Goal: Task Accomplishment & Management: Manage account settings

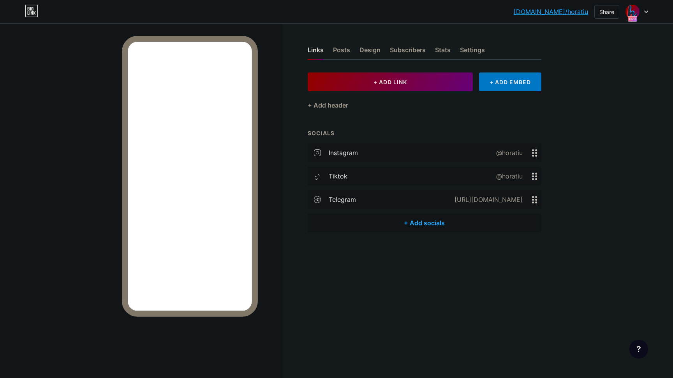
click at [648, 11] on div "[DOMAIN_NAME]/horati... [DOMAIN_NAME]/horatiu Share Switch accounts [EMAIL_ADDR…" at bounding box center [336, 12] width 673 height 14
click at [646, 11] on icon at bounding box center [646, 12] width 4 height 3
click at [605, 85] on link "Account settings" at bounding box center [599, 88] width 97 height 21
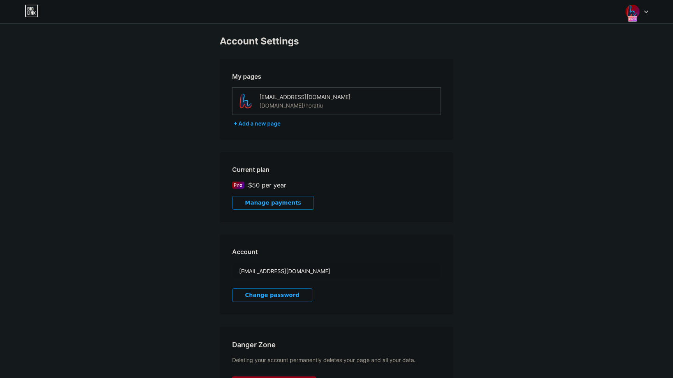
click at [257, 123] on div "+ Add a new page" at bounding box center [337, 124] width 207 height 8
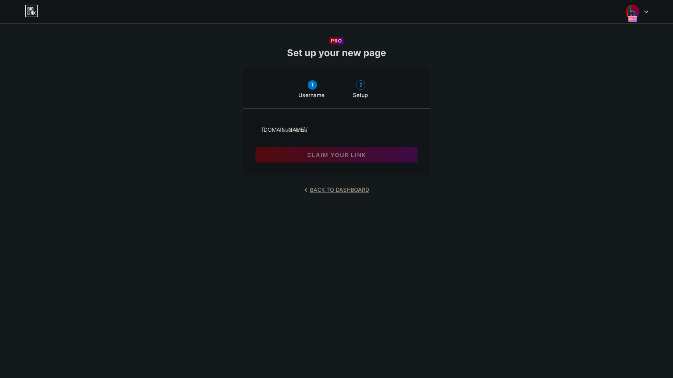
click at [327, 192] on link "BACK TO DASHBOARD" at bounding box center [336, 189] width 65 height 11
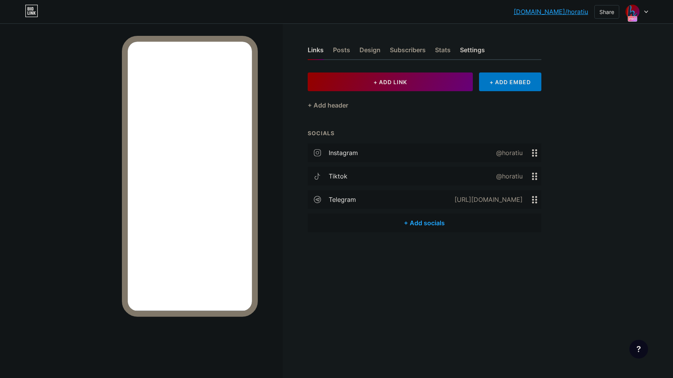
click at [464, 49] on div "Settings" at bounding box center [472, 52] width 25 height 14
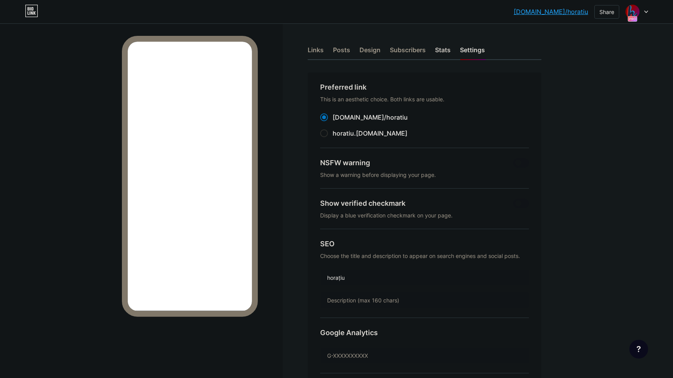
click at [438, 48] on div "Stats" at bounding box center [443, 52] width 16 height 14
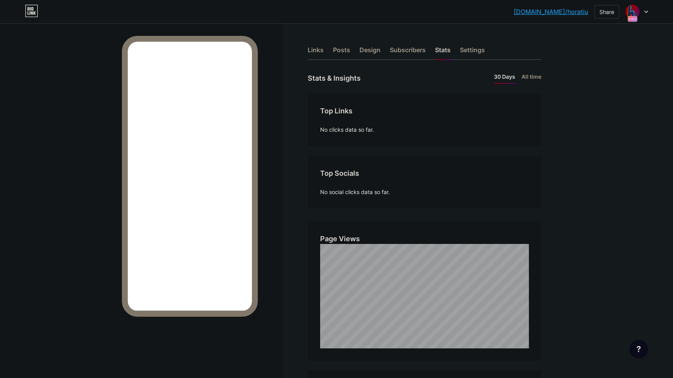
scroll to position [378, 673]
click at [420, 51] on div "Subscribers" at bounding box center [408, 52] width 36 height 14
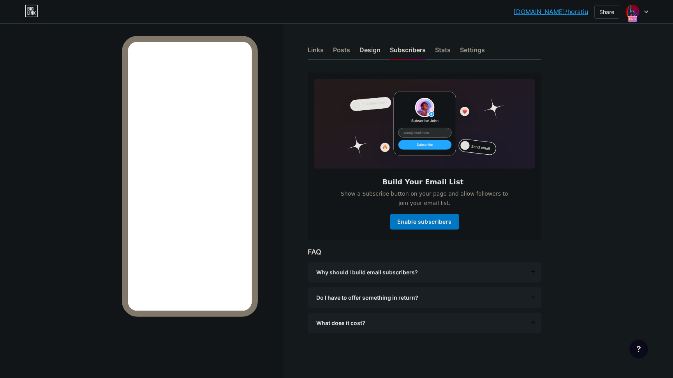
click at [369, 49] on div "Design" at bounding box center [369, 52] width 21 height 14
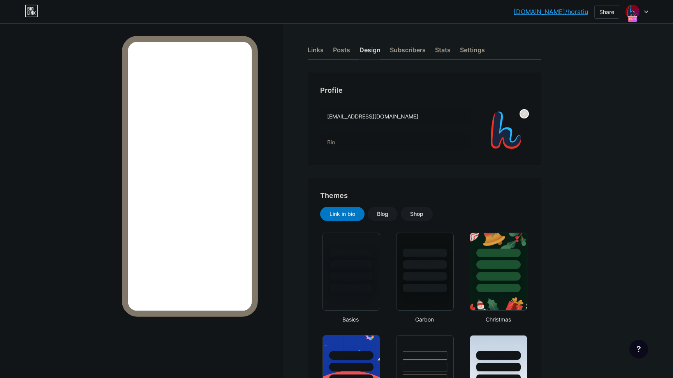
type input "#000000"
type input "#f0b53d"
click at [394, 118] on input "[EMAIL_ADDRESS][DOMAIN_NAME]" at bounding box center [395, 116] width 151 height 16
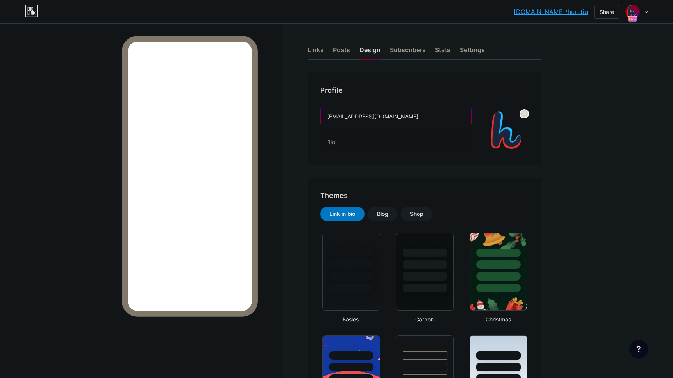
click at [394, 118] on input "[EMAIL_ADDRESS][DOMAIN_NAME]" at bounding box center [395, 116] width 151 height 16
click at [355, 142] on input "text" at bounding box center [395, 142] width 151 height 16
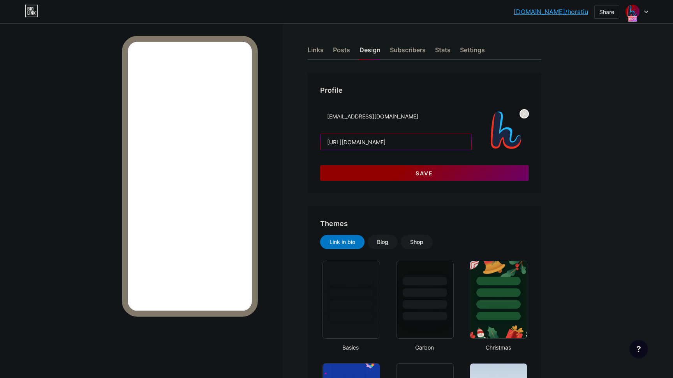
type input "[URL][DOMAIN_NAME]"
click at [430, 169] on button "Save" at bounding box center [424, 173] width 209 height 16
type input "#000000"
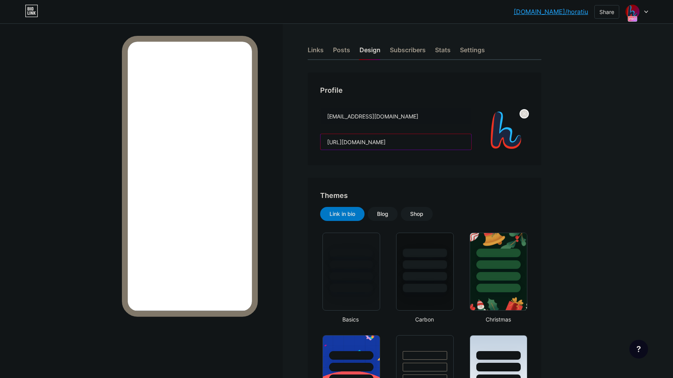
click at [406, 145] on input "[URL][DOMAIN_NAME]" at bounding box center [395, 142] width 151 height 16
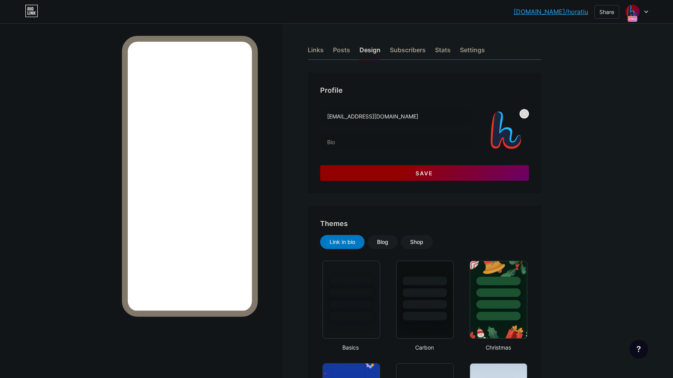
click at [428, 173] on span "Save" at bounding box center [424, 173] width 18 height 7
type input "#000000"
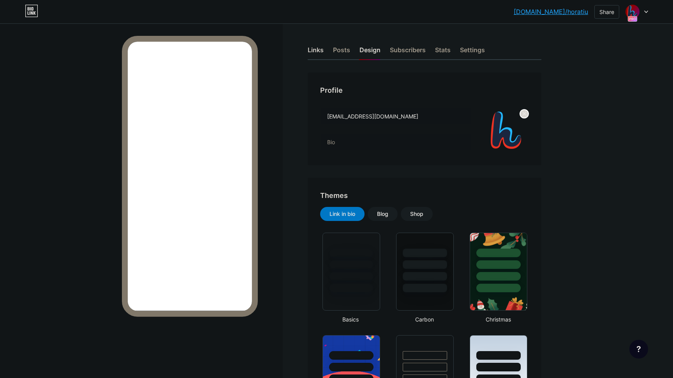
click at [316, 53] on div "Links" at bounding box center [316, 52] width 16 height 14
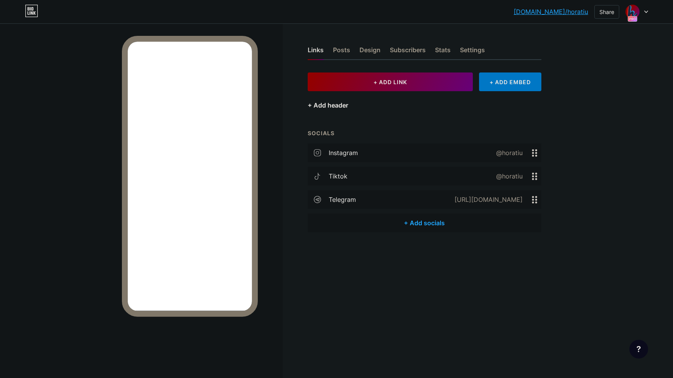
click at [331, 107] on div "+ Add header" at bounding box center [328, 104] width 40 height 9
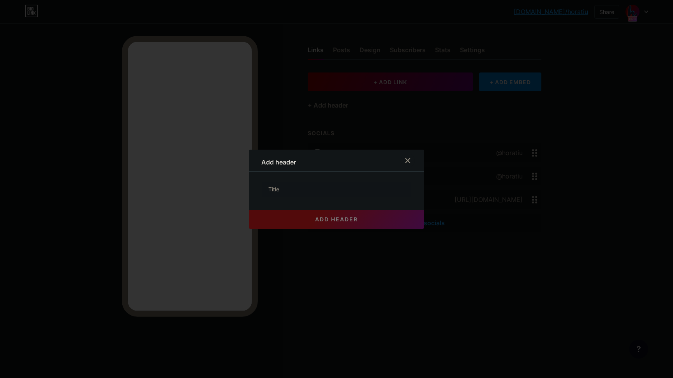
click at [272, 161] on div "Add header" at bounding box center [278, 161] width 35 height 9
click at [279, 188] on input "text" at bounding box center [336, 189] width 149 height 16
paste input "[URL][DOMAIN_NAME]"
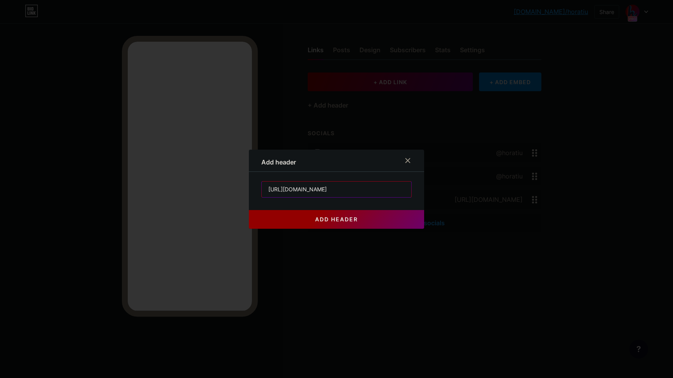
type input "[URL][DOMAIN_NAME]"
click at [322, 218] on span "add header" at bounding box center [336, 219] width 43 height 7
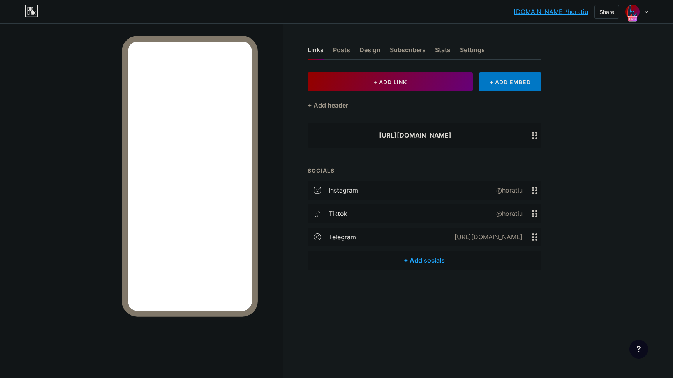
click at [532, 136] on icon at bounding box center [534, 135] width 5 height 7
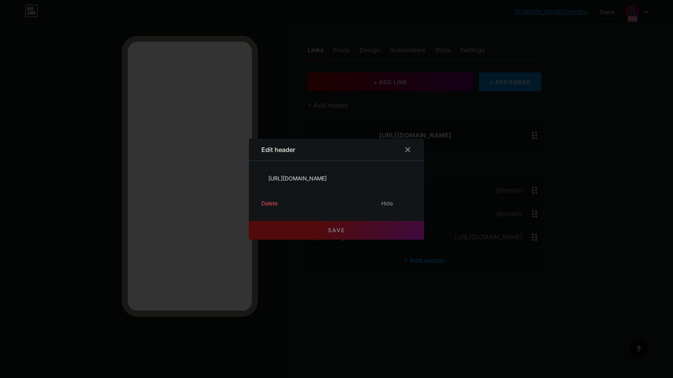
click at [269, 150] on div "Edit header" at bounding box center [278, 149] width 34 height 9
click at [281, 151] on div "Edit header" at bounding box center [278, 149] width 34 height 9
click at [407, 149] on icon at bounding box center [408, 149] width 4 height 4
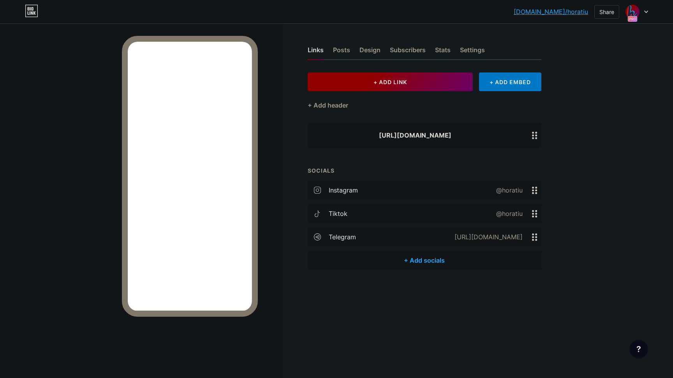
click at [374, 86] on button "+ ADD LINK" at bounding box center [390, 81] width 165 height 19
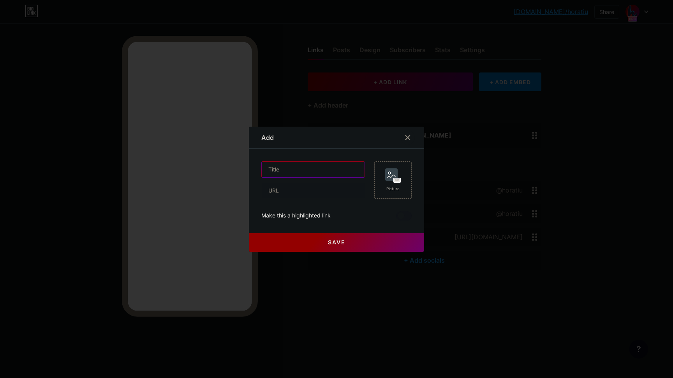
click at [283, 168] on input "text" at bounding box center [313, 170] width 103 height 16
type input "[DOMAIN_NAME]"
click at [287, 195] on input "text" at bounding box center [313, 191] width 103 height 16
type input "[URL][DOMAIN_NAME]"
click at [334, 241] on span "Save" at bounding box center [337, 242] width 18 height 7
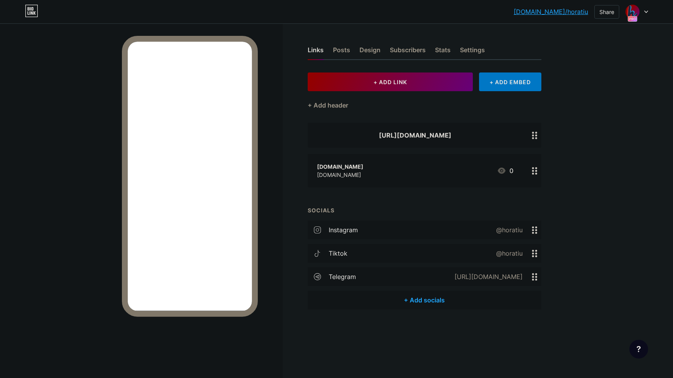
click at [536, 136] on icon at bounding box center [534, 135] width 5 height 7
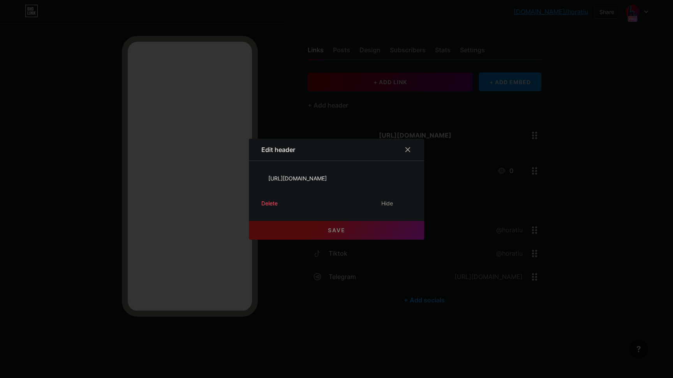
click at [274, 203] on div "Delete" at bounding box center [269, 203] width 16 height 9
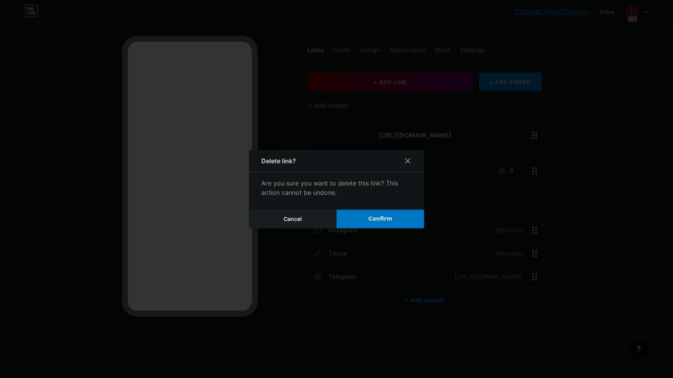
click at [401, 220] on button "Confirm" at bounding box center [380, 218] width 88 height 19
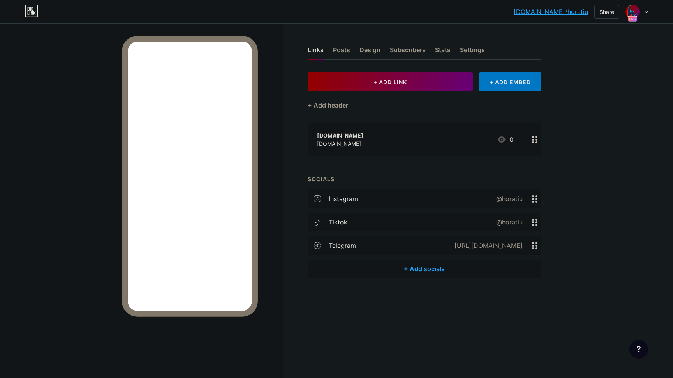
click at [531, 139] on div at bounding box center [534, 139] width 13 height 33
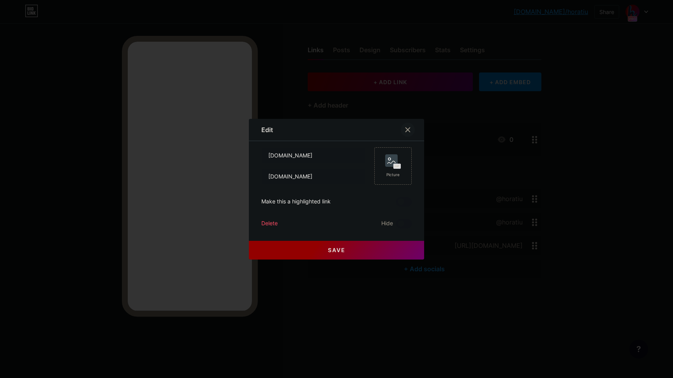
click at [406, 131] on icon at bounding box center [407, 130] width 6 height 6
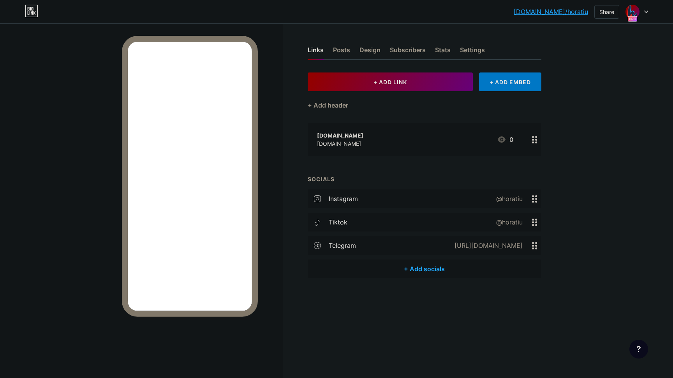
click at [539, 140] on div at bounding box center [534, 139] width 13 height 33
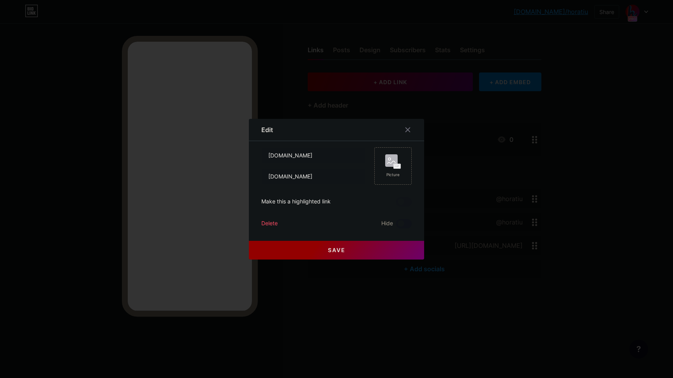
click at [404, 222] on span at bounding box center [404, 223] width 16 height 9
click at [396, 225] on input "checkbox" at bounding box center [396, 225] width 0 height 0
click at [331, 248] on span "Save" at bounding box center [337, 249] width 18 height 7
